Goal: Task Accomplishment & Management: Use online tool/utility

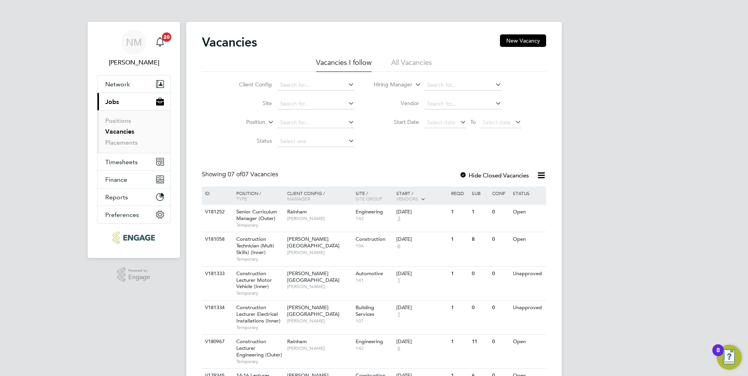
click at [115, 133] on link "Vacancies" at bounding box center [119, 131] width 29 height 7
click at [116, 120] on link "Positions" at bounding box center [118, 120] width 26 height 7
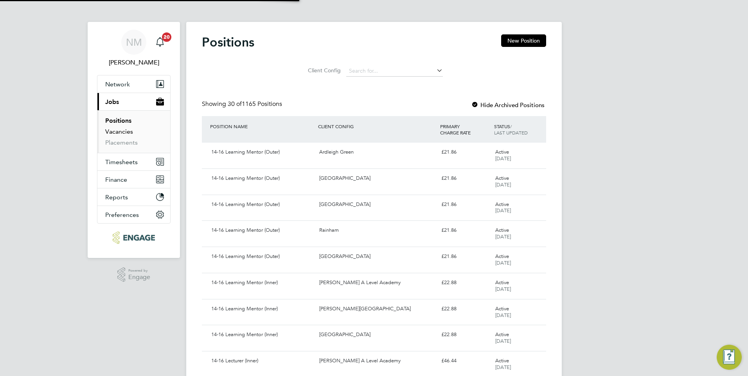
click at [116, 129] on link "Vacancies" at bounding box center [119, 131] width 28 height 7
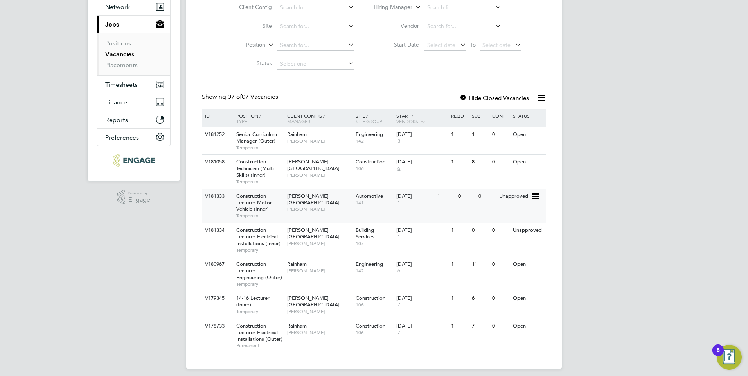
scroll to position [78, 0]
click at [297, 198] on span "[PERSON_NAME][GEOGRAPHIC_DATA]" at bounding box center [313, 198] width 52 height 13
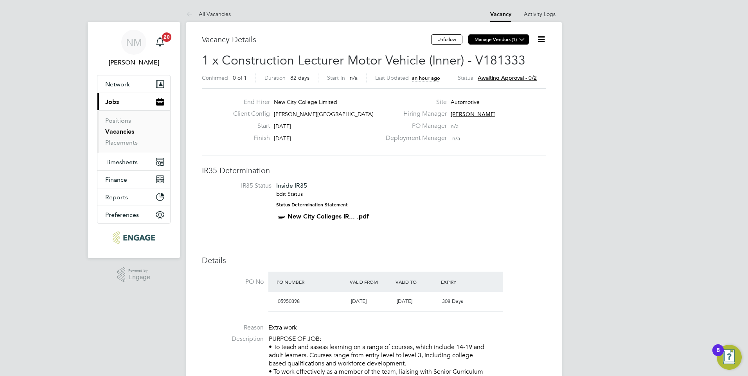
click at [524, 41] on icon at bounding box center [522, 39] width 6 height 6
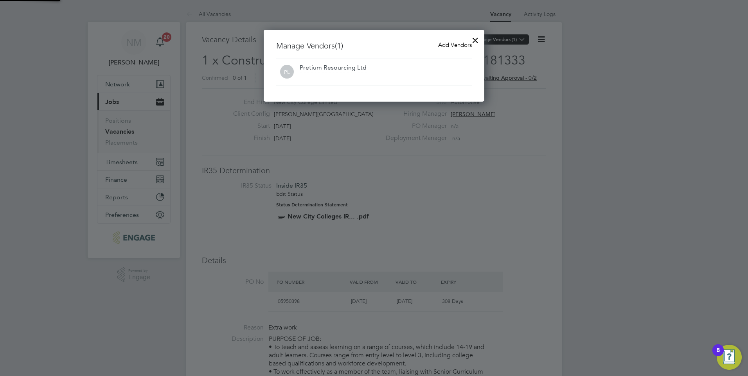
scroll to position [72, 221]
click at [442, 43] on span "Add Vendors" at bounding box center [455, 44] width 34 height 7
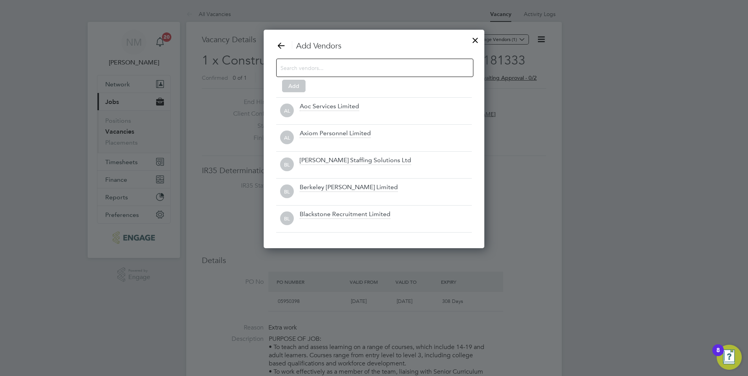
scroll to position [219, 221]
click at [354, 68] on input at bounding box center [368, 68] width 176 height 10
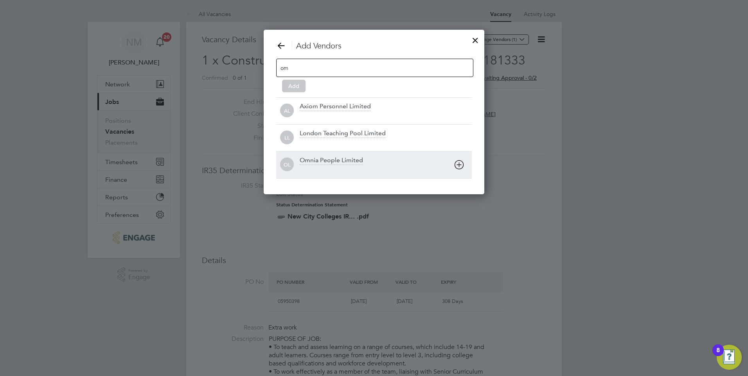
type input "om"
click at [339, 161] on div "Omnia People Limited" at bounding box center [331, 160] width 63 height 9
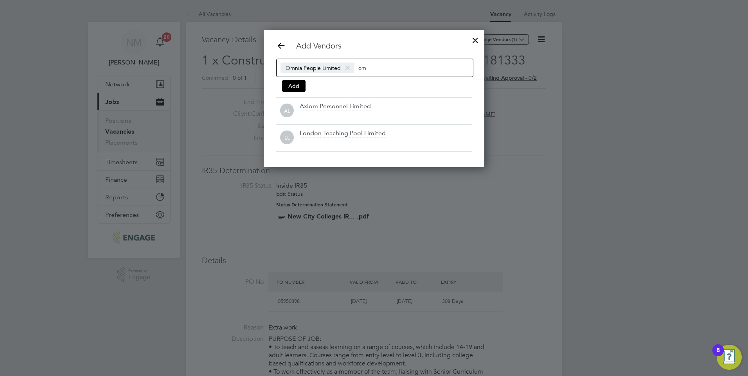
click at [395, 70] on input "om" at bounding box center [382, 68] width 49 height 10
type input "o"
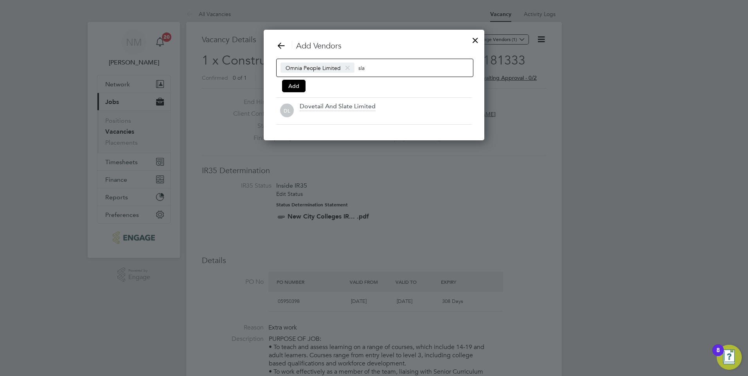
scroll to position [111, 221]
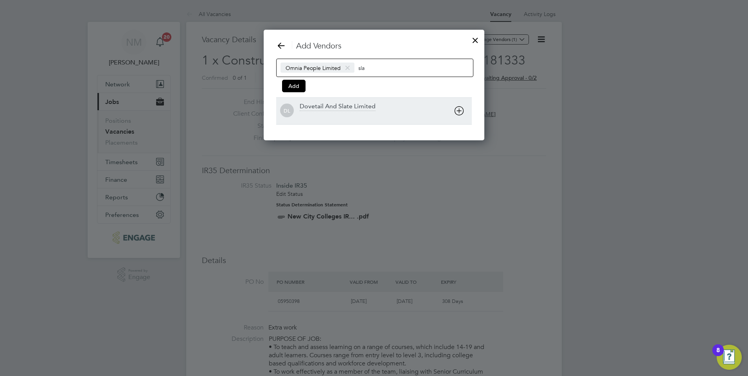
type input "sla"
click at [360, 107] on div "Dovetail And Slate Limited" at bounding box center [338, 106] width 76 height 9
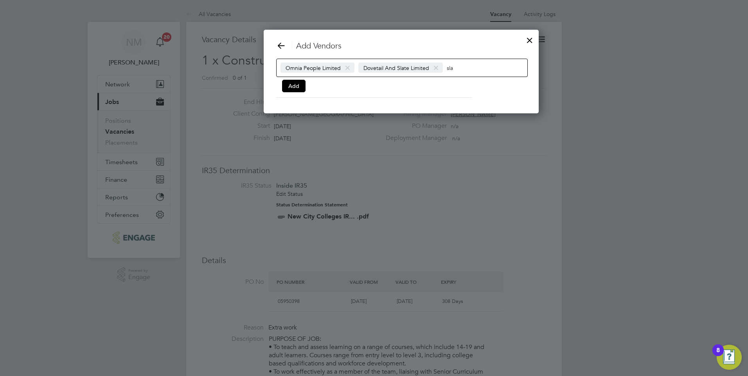
scroll to position [85, 274]
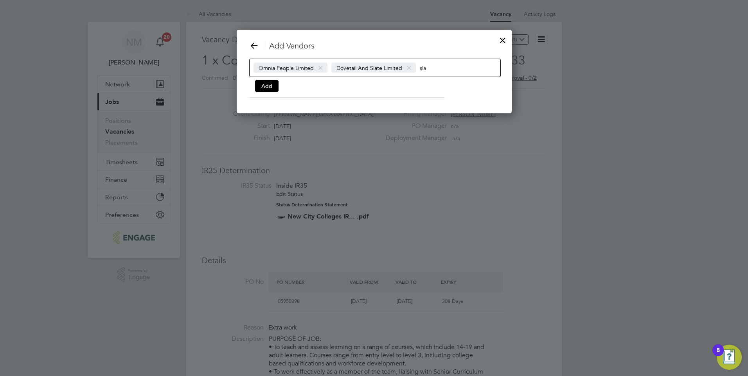
click at [429, 71] on input "sla" at bounding box center [444, 68] width 49 height 10
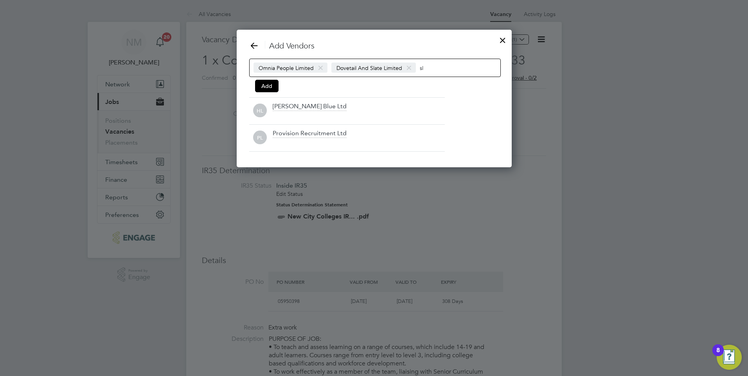
scroll to position [138, 274]
type input "s"
